Goal: Navigation & Orientation: Find specific page/section

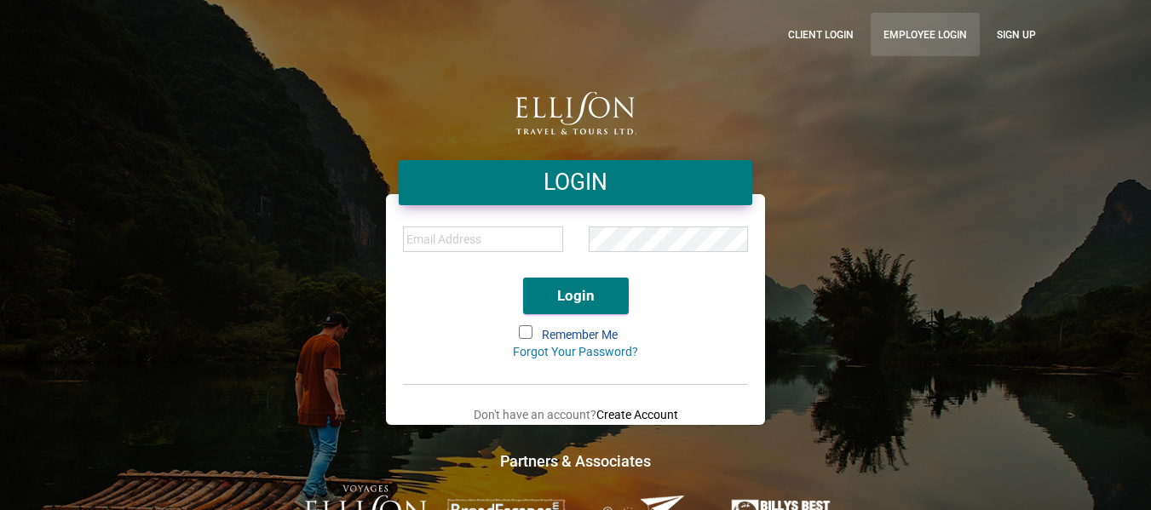
click at [919, 25] on link "Employee Login" at bounding box center [925, 34] width 109 height 43
